Goal: Obtain resource: Obtain resource

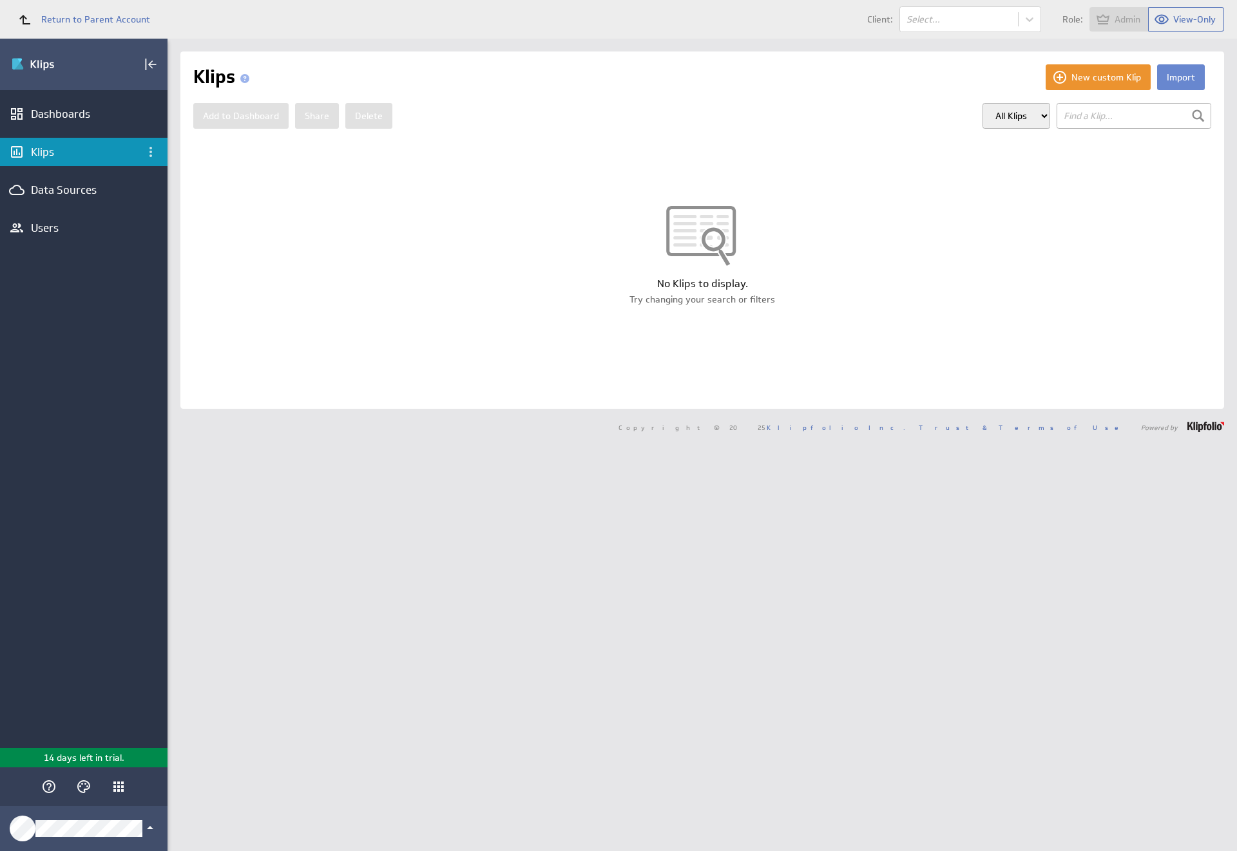
click at [1170, 77] on button "Import" at bounding box center [1181, 77] width 48 height 26
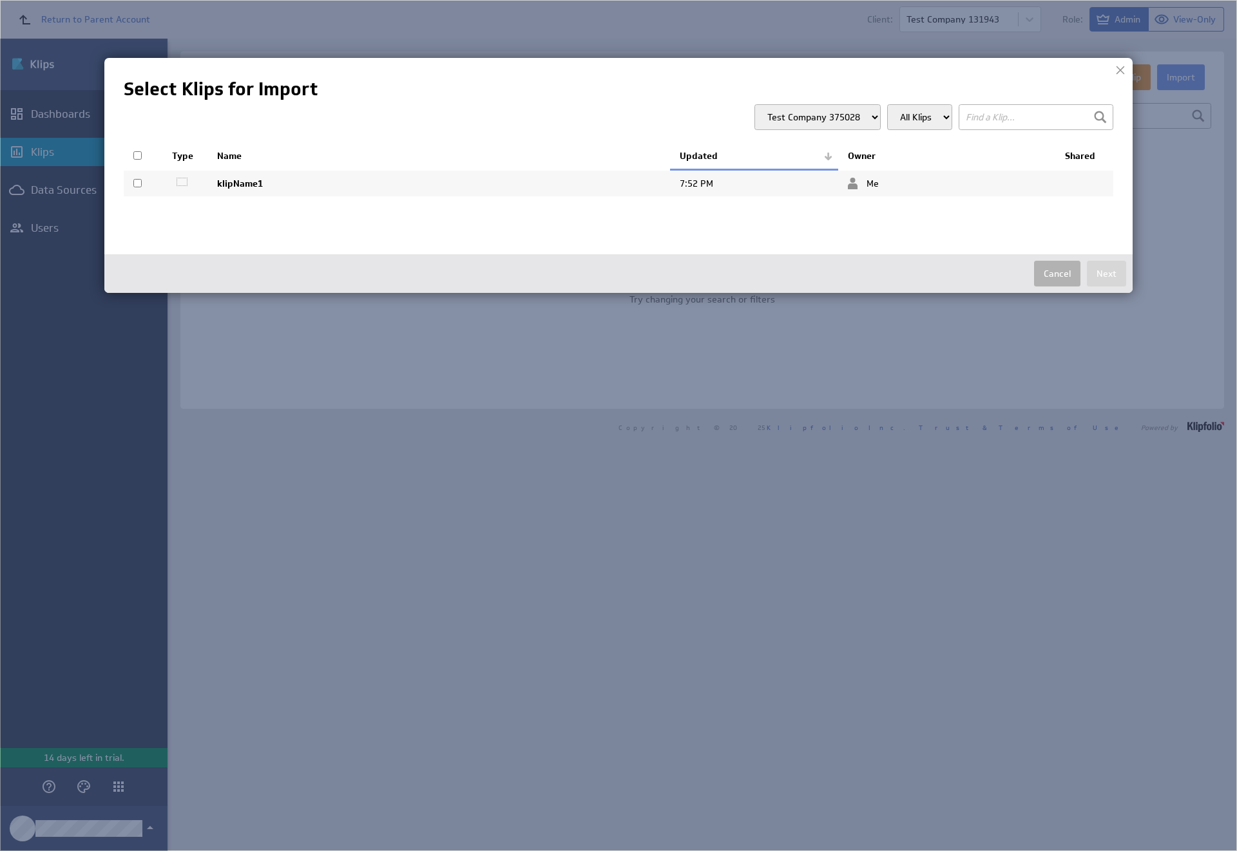
click at [137, 183] on input "checkbox" at bounding box center [137, 183] width 8 height 8
checkbox input "true"
click at [1106, 274] on button "Next" at bounding box center [1105, 274] width 39 height 26
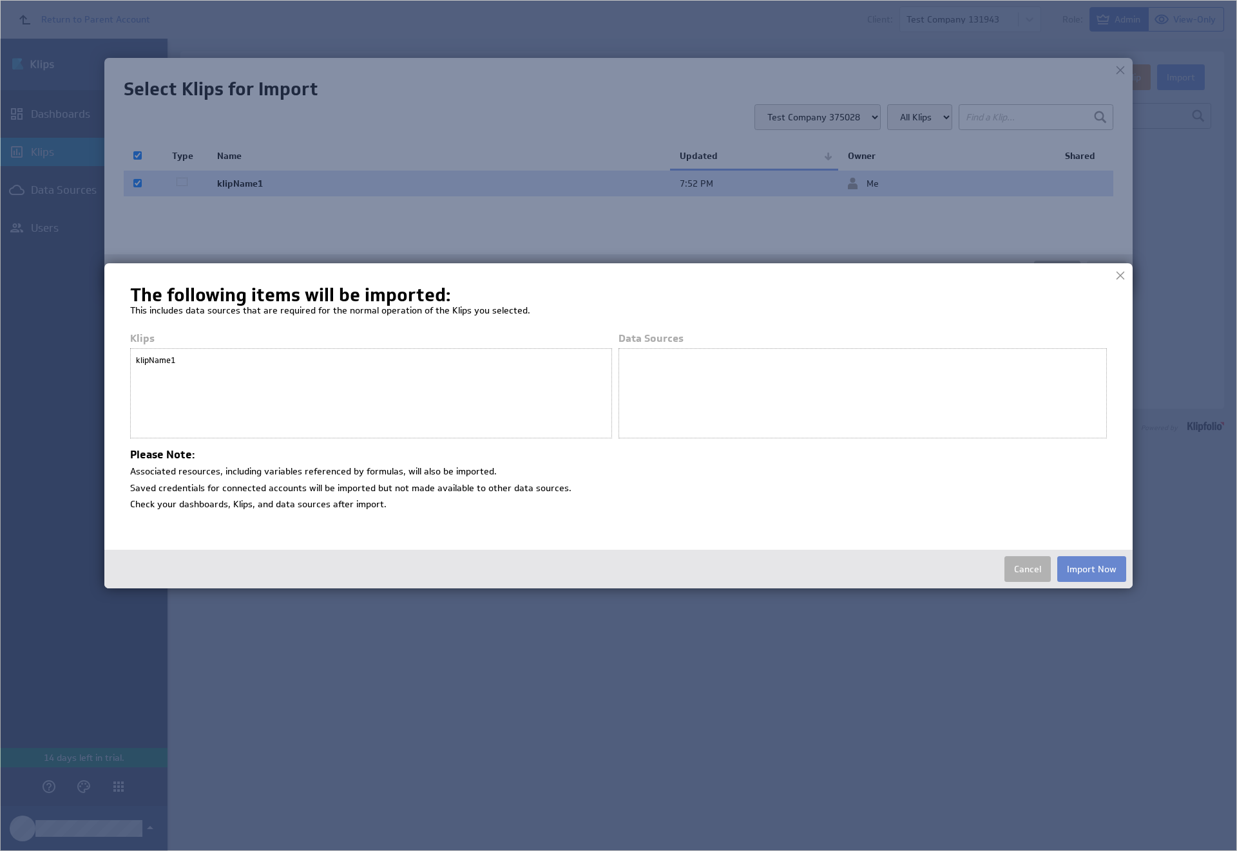
click at [1091, 569] on button "Import Now" at bounding box center [1091, 569] width 69 height 26
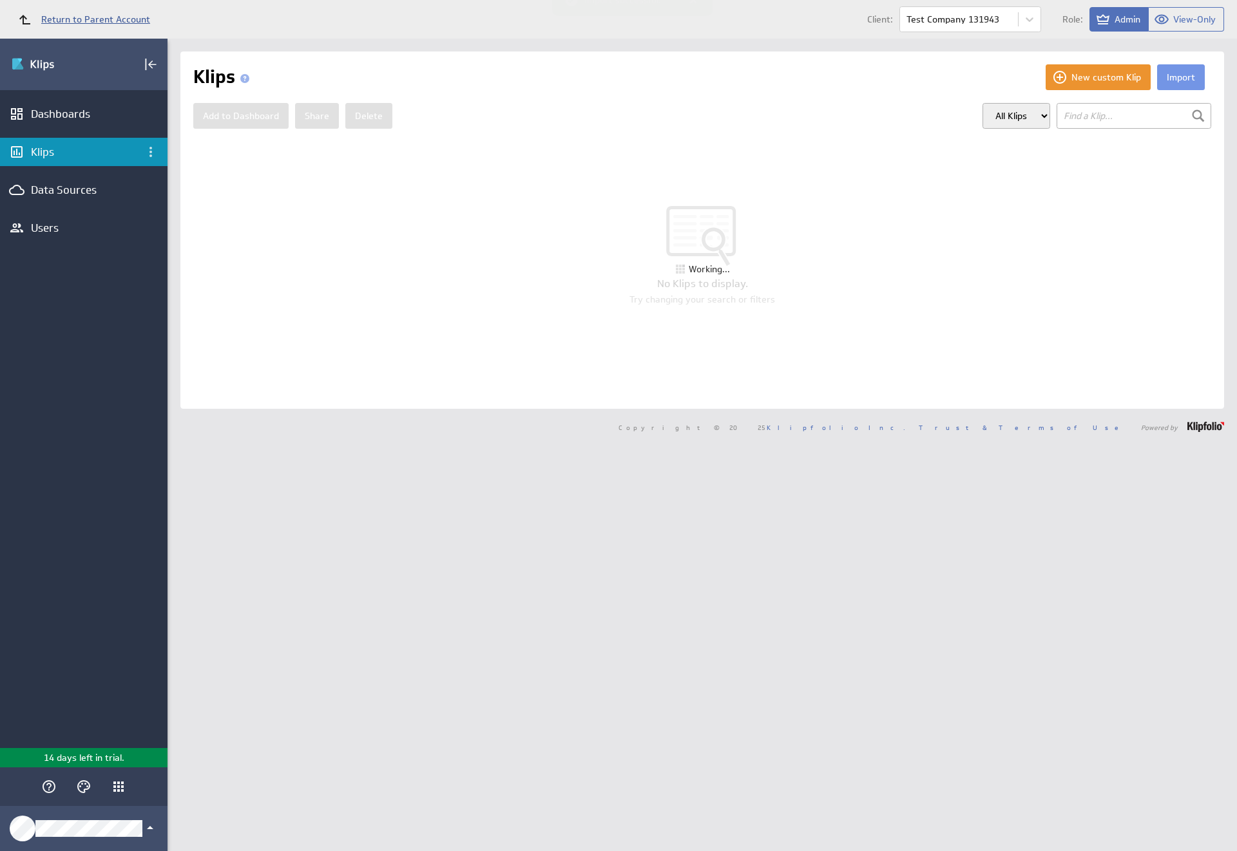
click at [78, 19] on span "Return to Parent Account" at bounding box center [95, 19] width 109 height 9
